Goal: Obtain resource: Download file/media

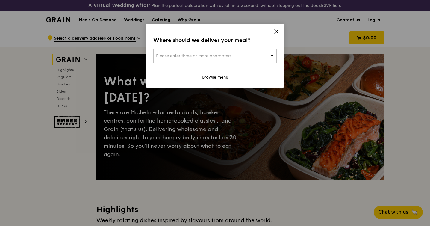
click at [276, 30] on icon at bounding box center [276, 31] width 5 height 5
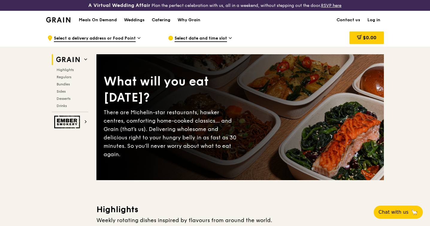
click at [164, 21] on div "Catering" at bounding box center [161, 20] width 19 height 18
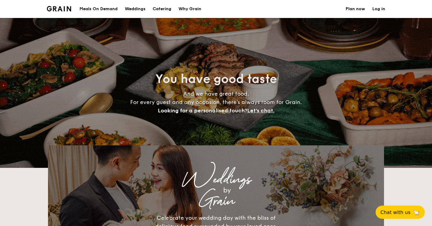
select select
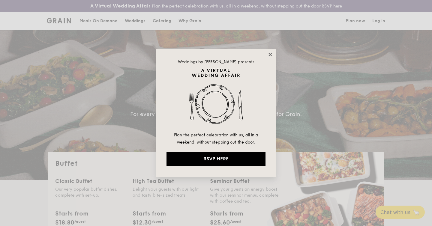
click at [271, 54] on icon at bounding box center [269, 54] width 5 height 5
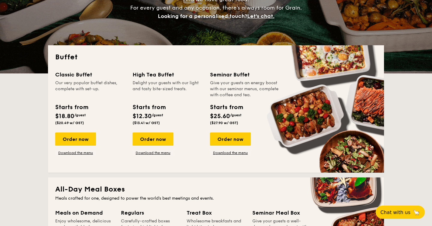
scroll to position [251, 0]
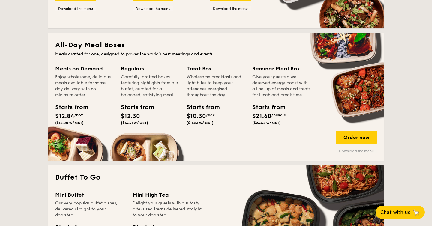
click at [345, 149] on link "Download the menu" at bounding box center [356, 151] width 41 height 5
